Goal: Navigation & Orientation: Find specific page/section

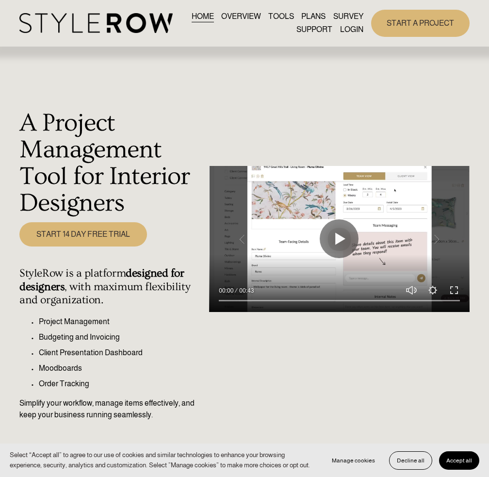
click at [0, 0] on div "HOME OVERVIEW TOOLS PLANS SURVEY SUPPORT" at bounding box center [0, 0] width 0 height 0
click at [0, 0] on div at bounding box center [0, 0] width 0 height 0
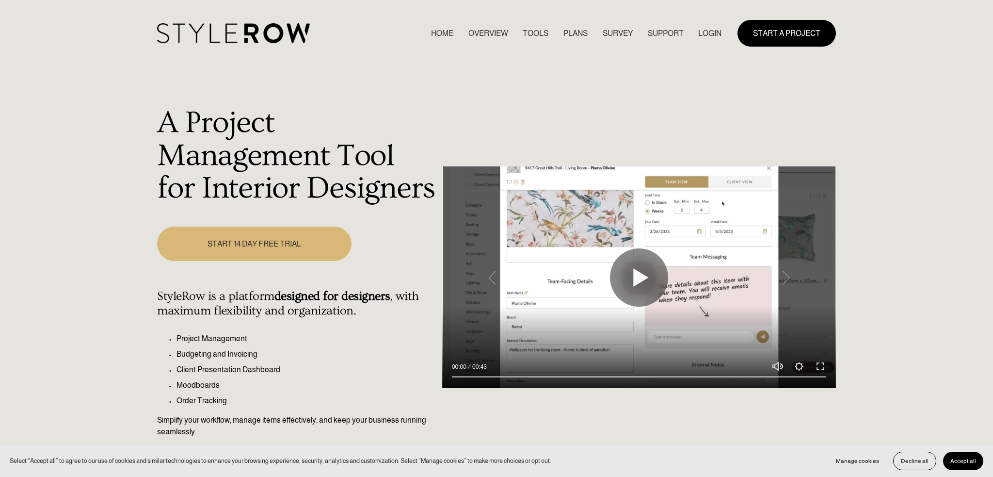
click at [488, 38] on nav "HOME OVERVIEW TOOLS PLANS SURVEY SUPPORT QUESTIONS FEATURED STYLEBOARD RESOURCE…" at bounding box center [576, 33] width 291 height 13
click at [488, 34] on link "LOGIN" at bounding box center [709, 33] width 23 height 13
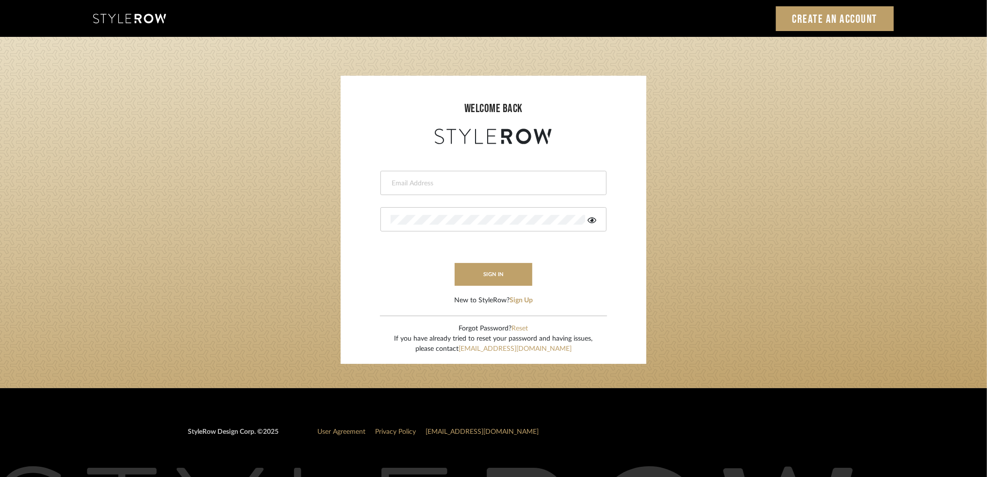
type input "karey@jakhomedesign.com"
click at [487, 271] on button "sign in" at bounding box center [493, 274] width 78 height 23
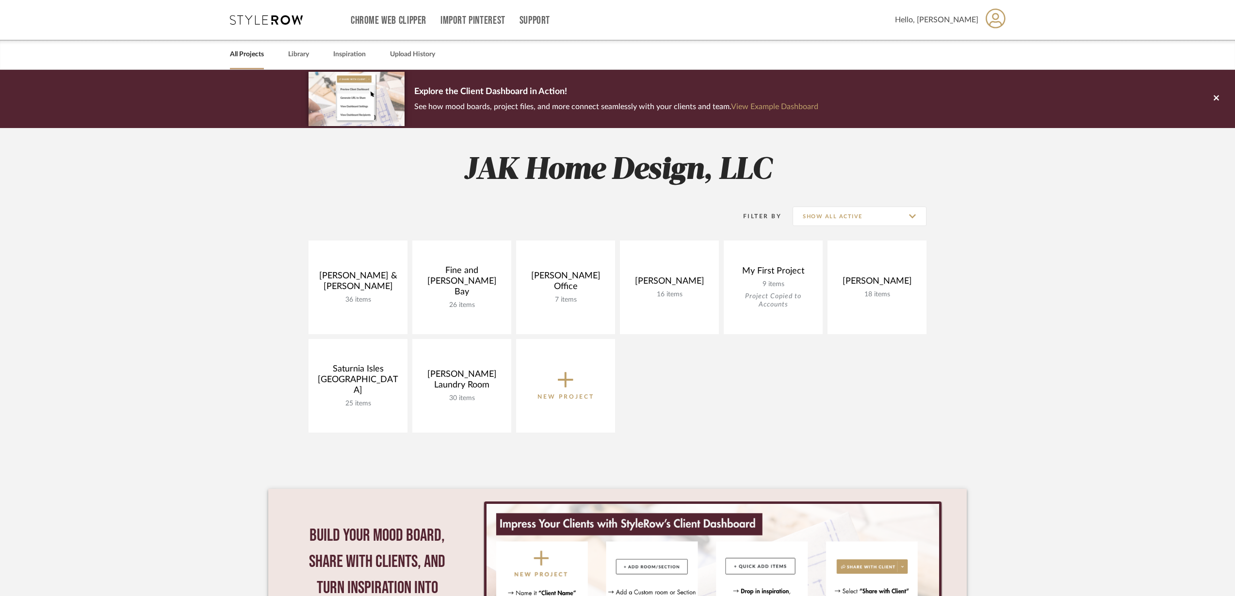
click at [0, 0] on link at bounding box center [0, 0] width 0 height 0
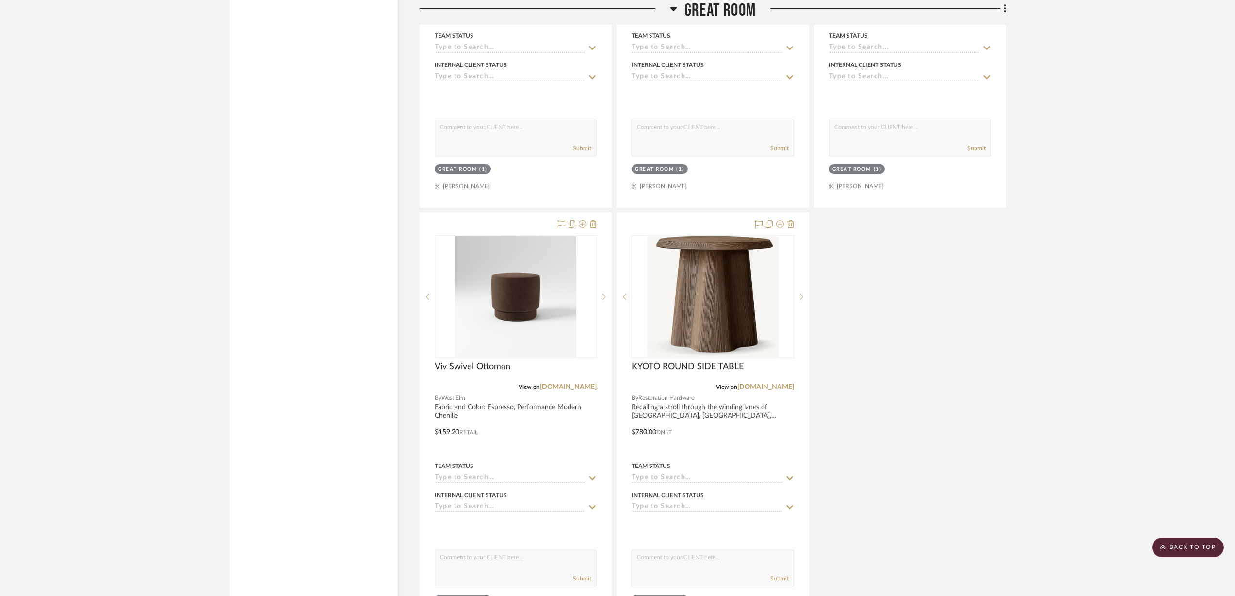
scroll to position [2971, 0]
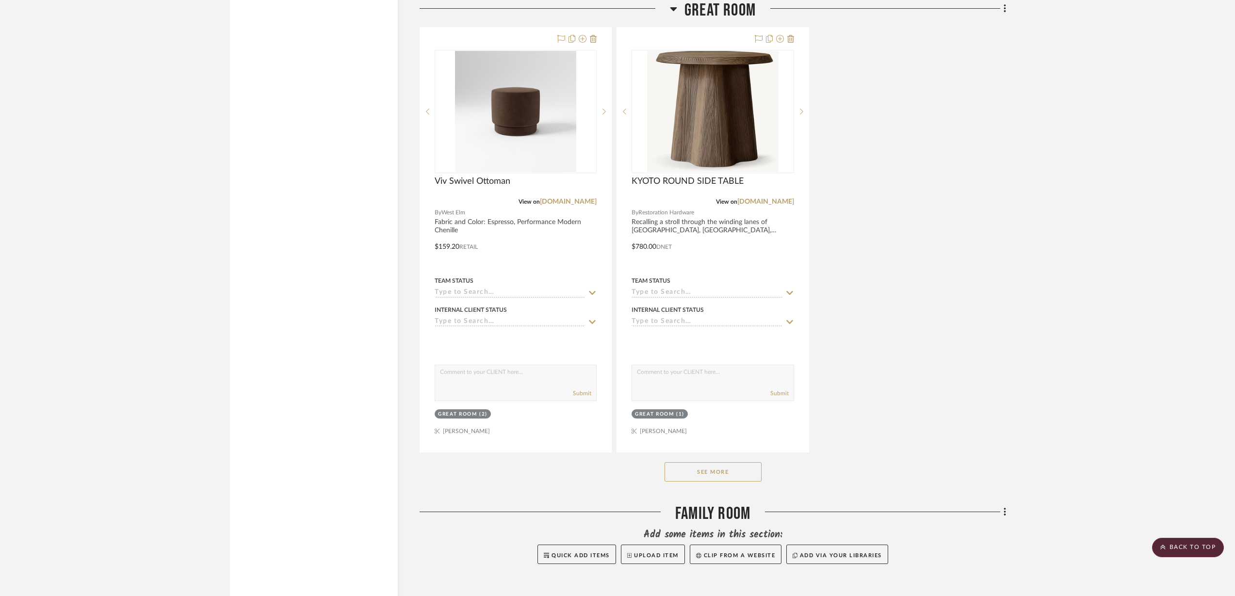
click at [723, 462] on button "See More" at bounding box center [712, 471] width 97 height 19
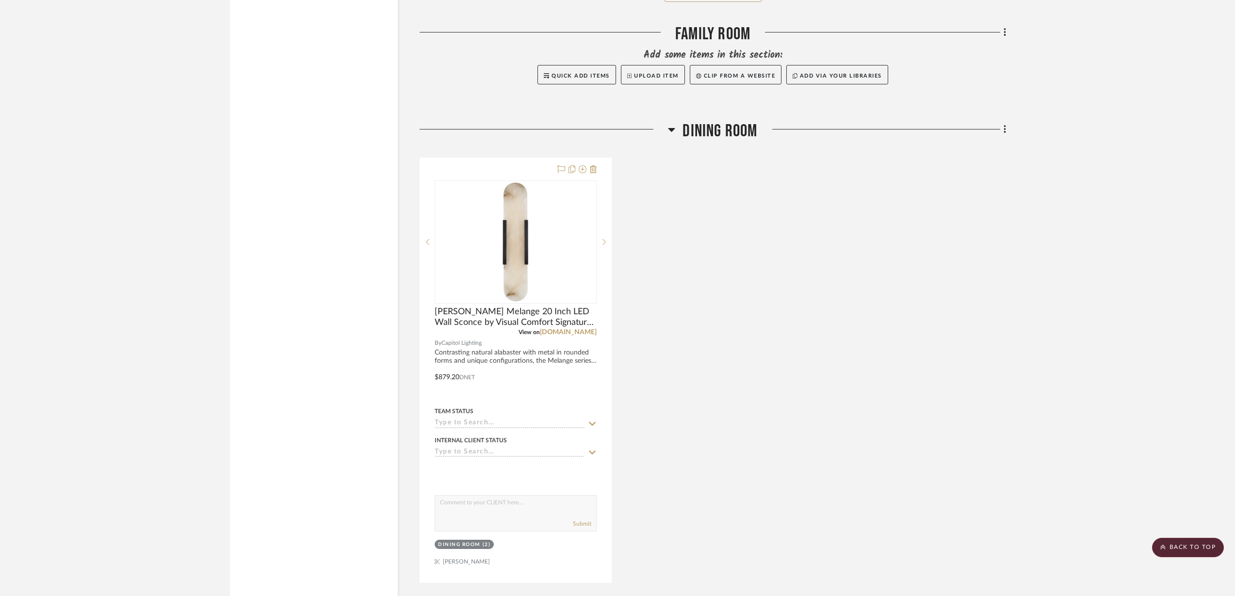
scroll to position [4365, 0]
